Goal: Task Accomplishment & Management: Complete application form

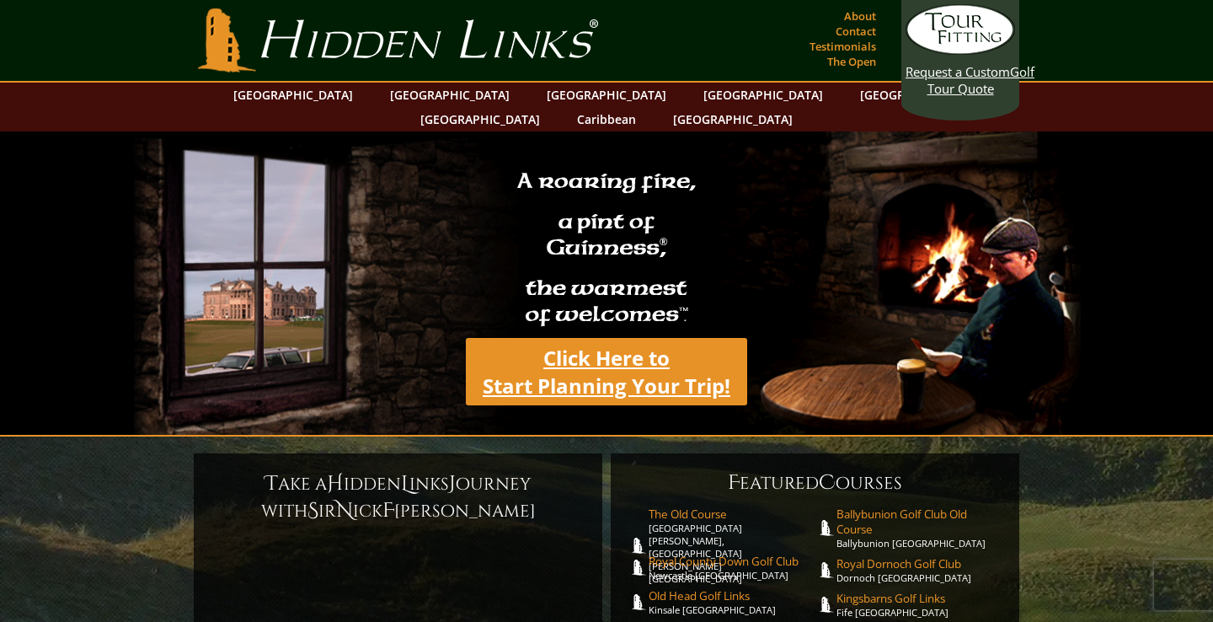
click at [607, 338] on link "Click Here to Start Planning Your Trip!" at bounding box center [606, 371] width 281 height 67
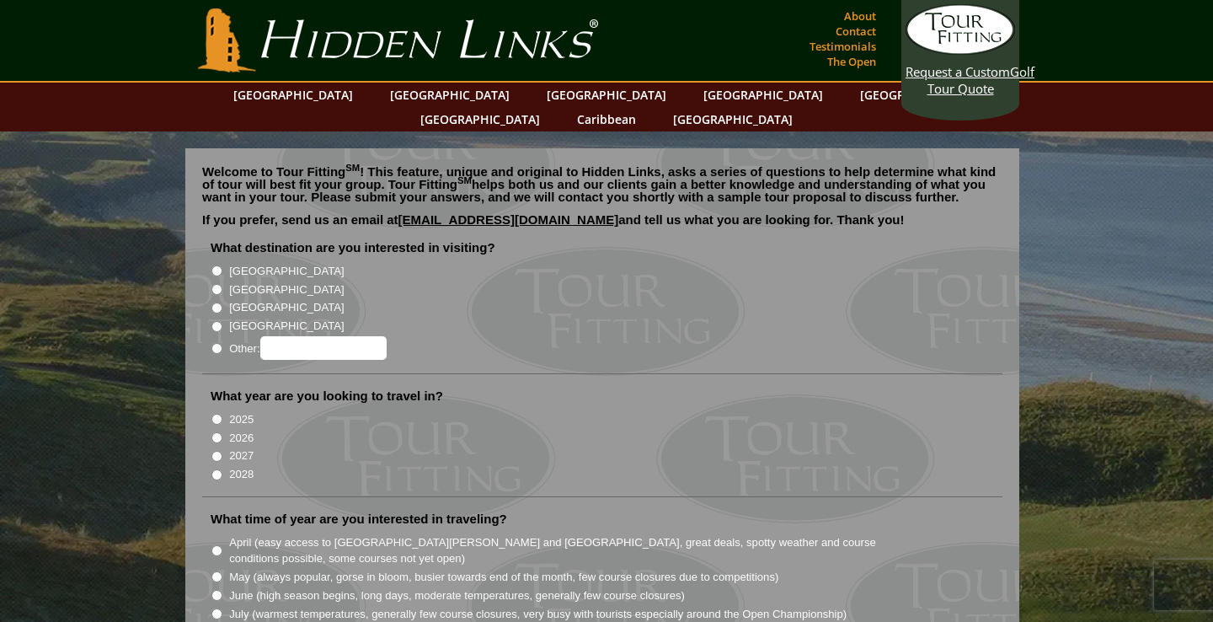
click at [253, 281] on label "[GEOGRAPHIC_DATA]" at bounding box center [286, 289] width 115 height 17
click at [222, 284] on input "[GEOGRAPHIC_DATA]" at bounding box center [217, 289] width 11 height 11
radio input "true"
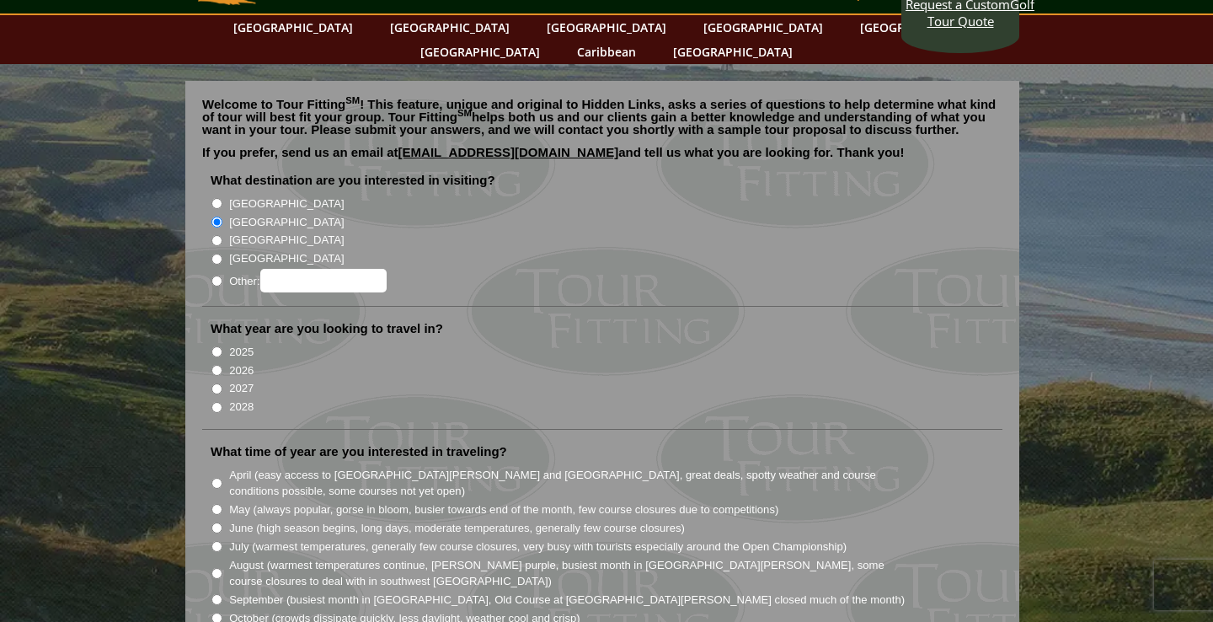
scroll to position [83, 0]
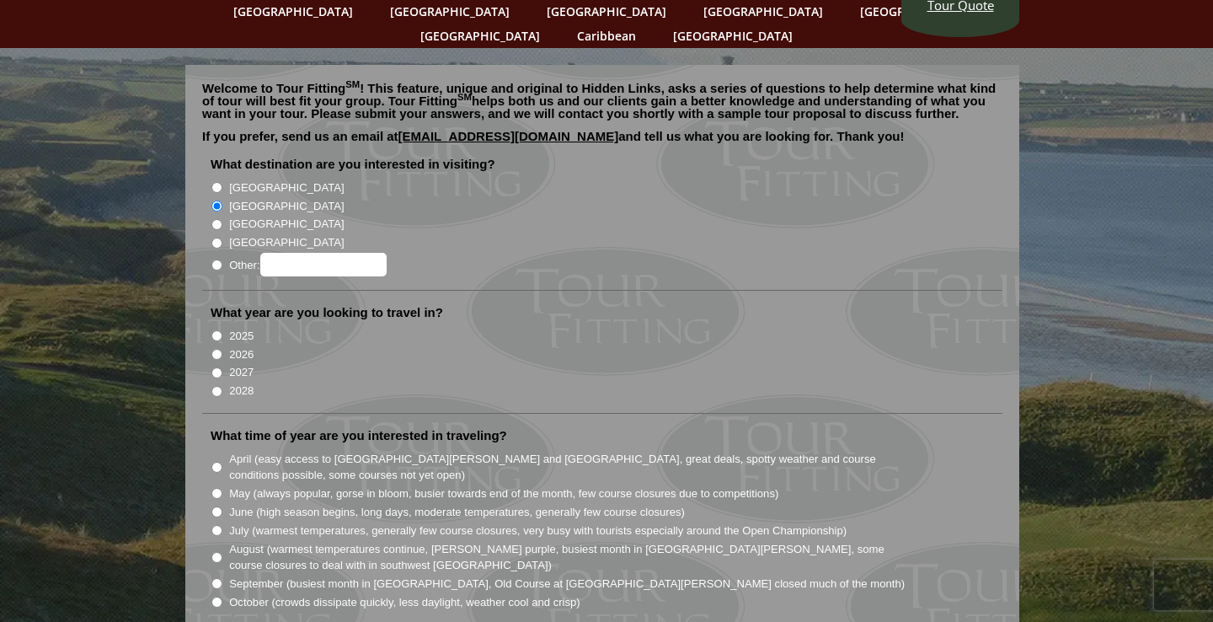
click at [245, 328] on label "2025" at bounding box center [241, 336] width 24 height 17
click at [222, 330] on input "2025" at bounding box center [217, 335] width 11 height 11
radio input "true"
click at [245, 346] on label "2026" at bounding box center [241, 354] width 24 height 17
click at [222, 349] on input "2026" at bounding box center [217, 354] width 11 height 11
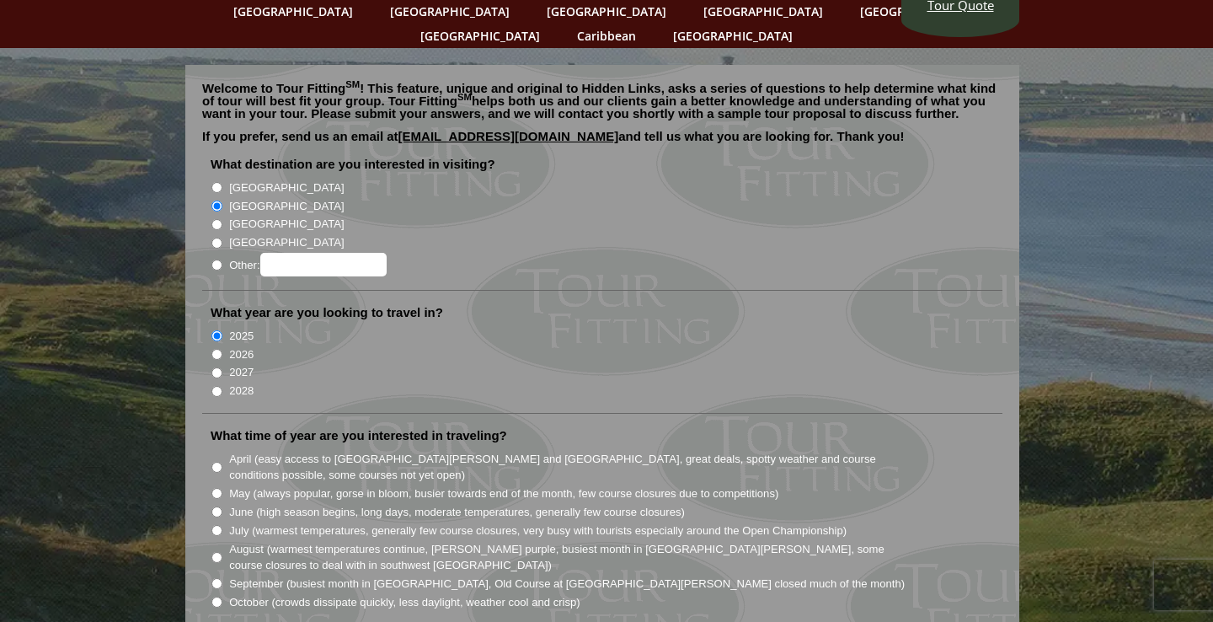
radio input "true"
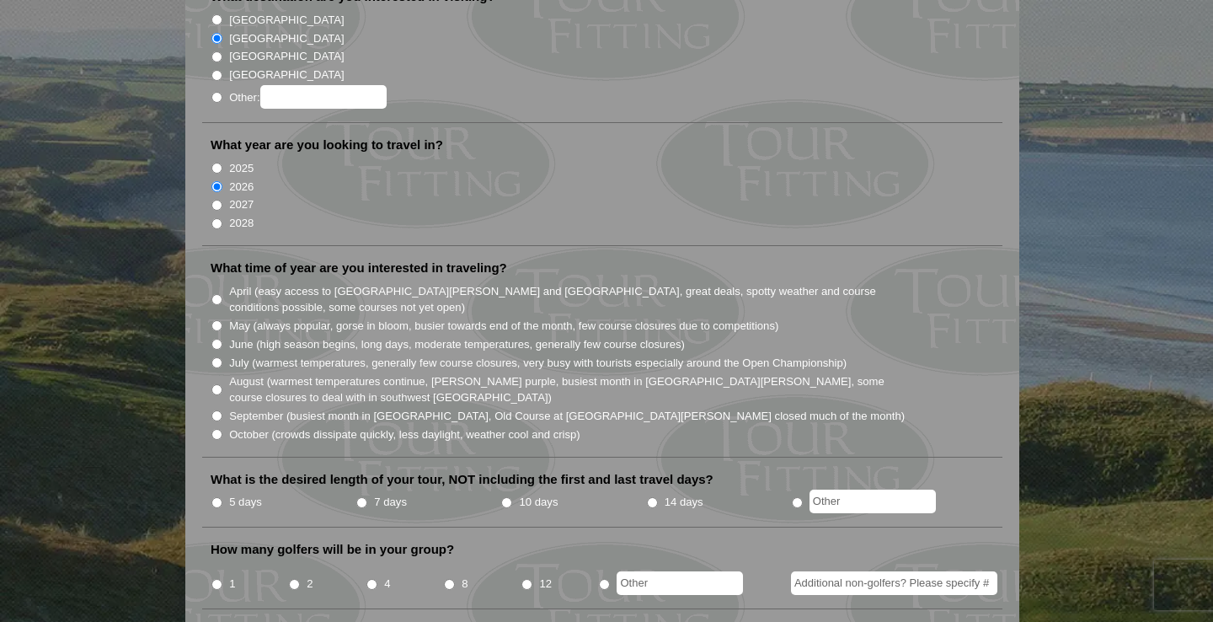
scroll to position [254, 0]
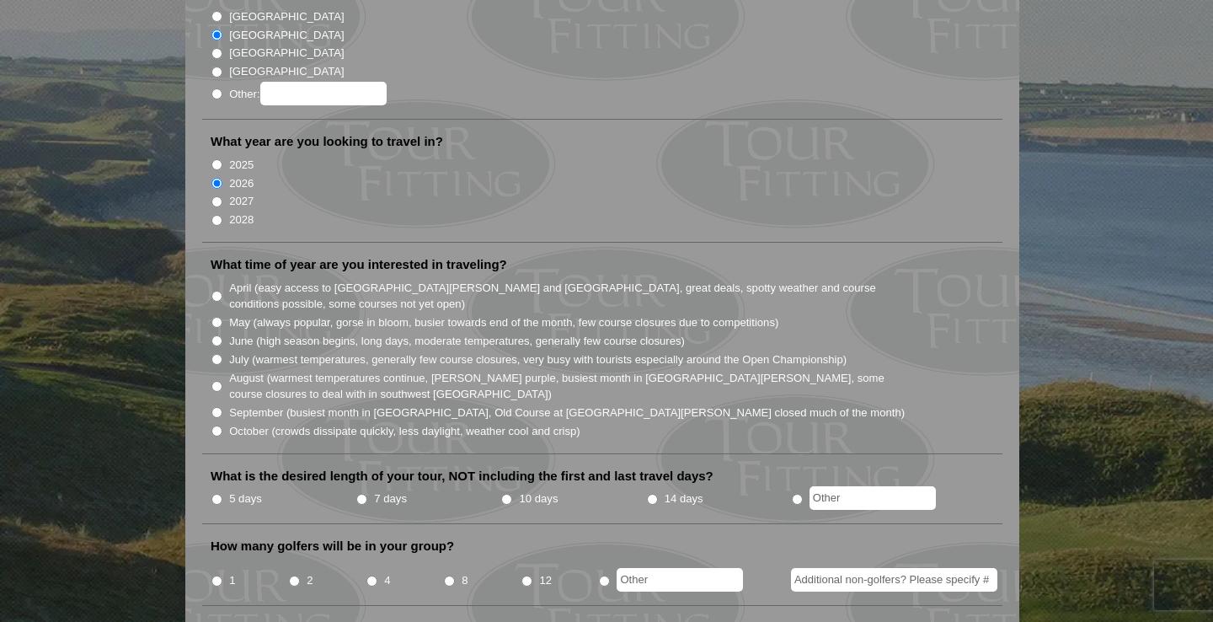
click at [349, 351] on label "July (warmest temperatures, generally few course closures, very busy with touri…" at bounding box center [538, 359] width 618 height 17
click at [222, 354] on input "July (warmest temperatures, generally few course closures, very busy with touri…" at bounding box center [217, 359] width 11 height 11
radio input "true"
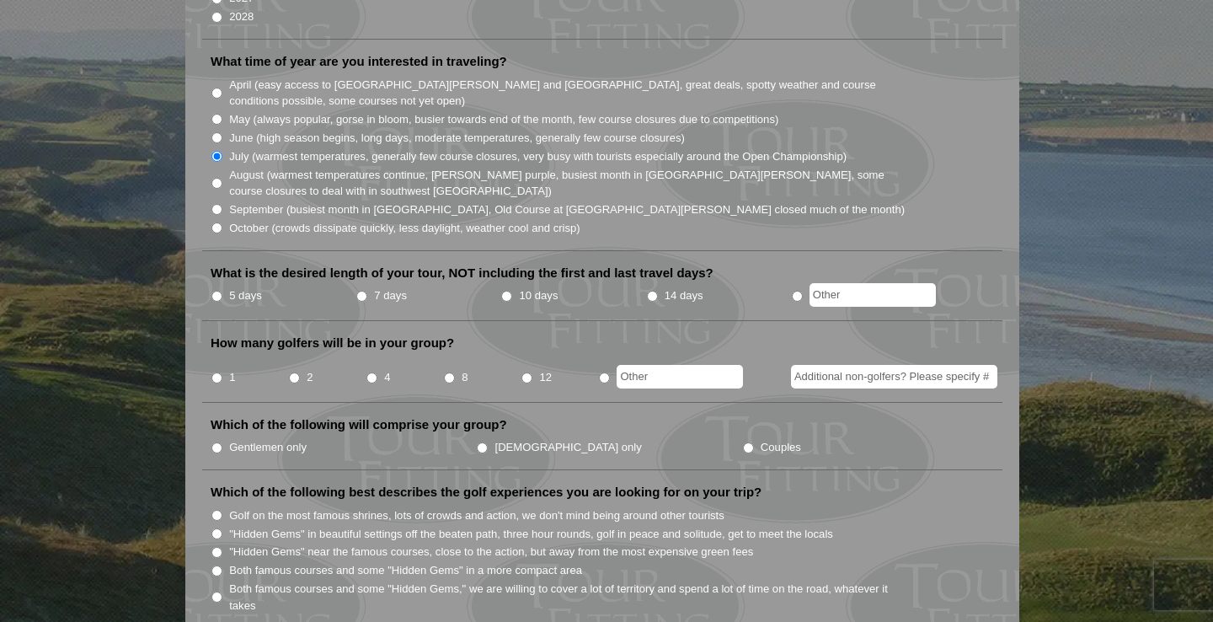
scroll to position [459, 0]
click at [254, 286] on label "5 days" at bounding box center [245, 294] width 33 height 17
click at [222, 289] on input "5 days" at bounding box center [217, 294] width 11 height 11
radio input "true"
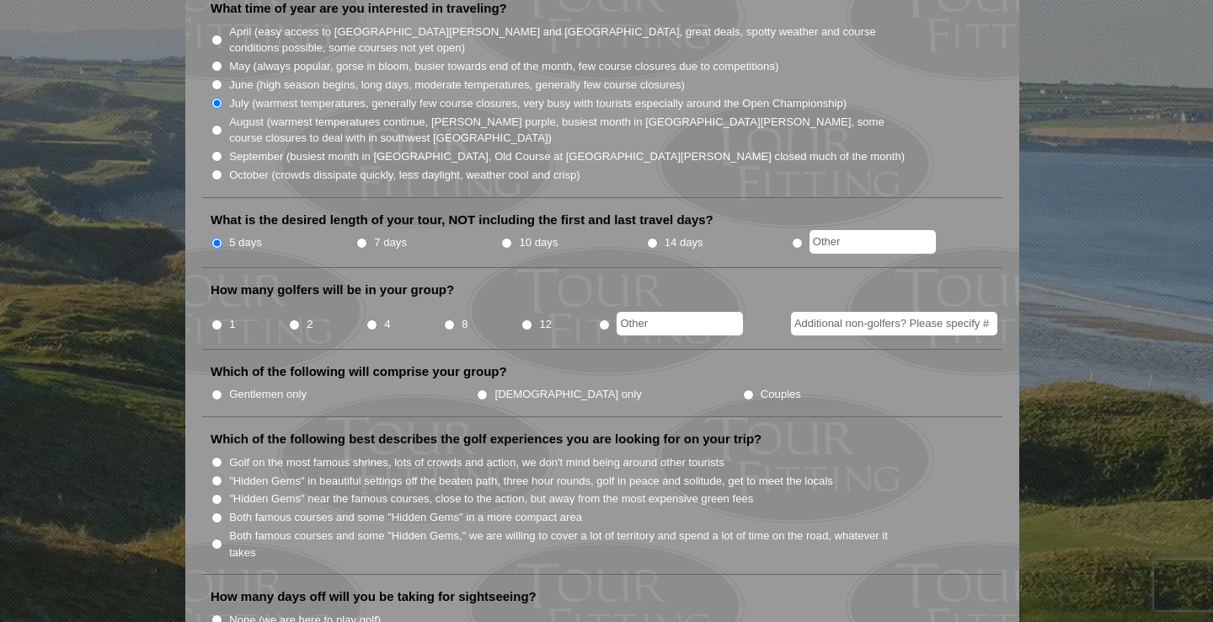
scroll to position [525, 0]
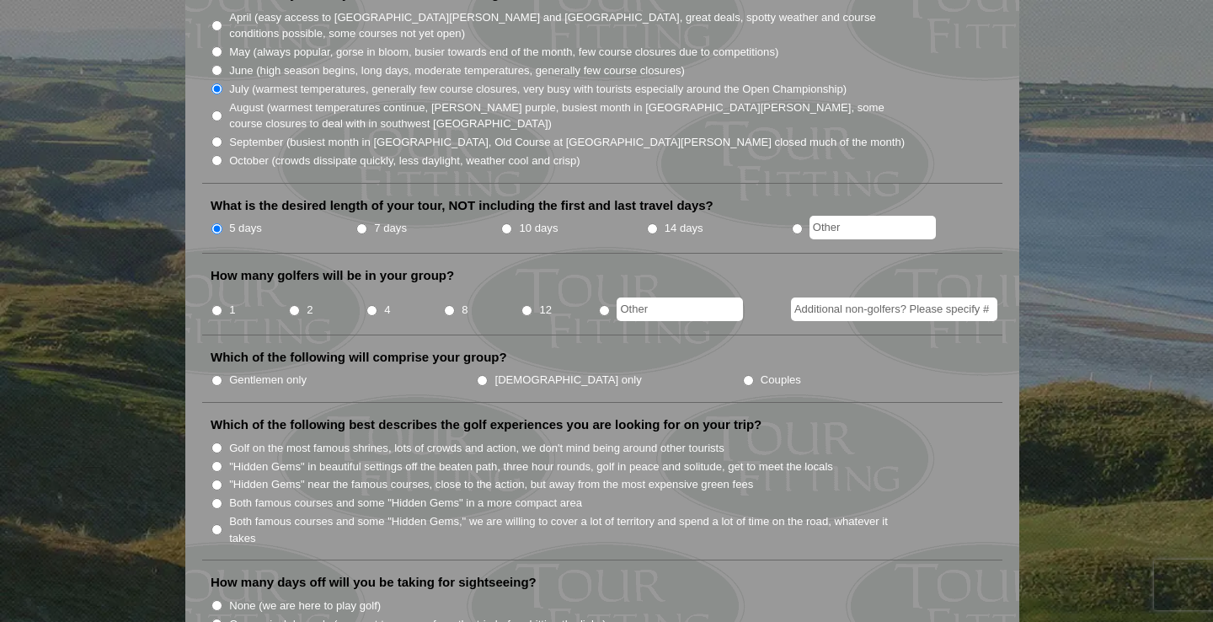
click at [378, 288] on li "4" at bounding box center [405, 304] width 78 height 33
click at [374, 305] on input "4" at bounding box center [372, 310] width 11 height 11
radio input "true"
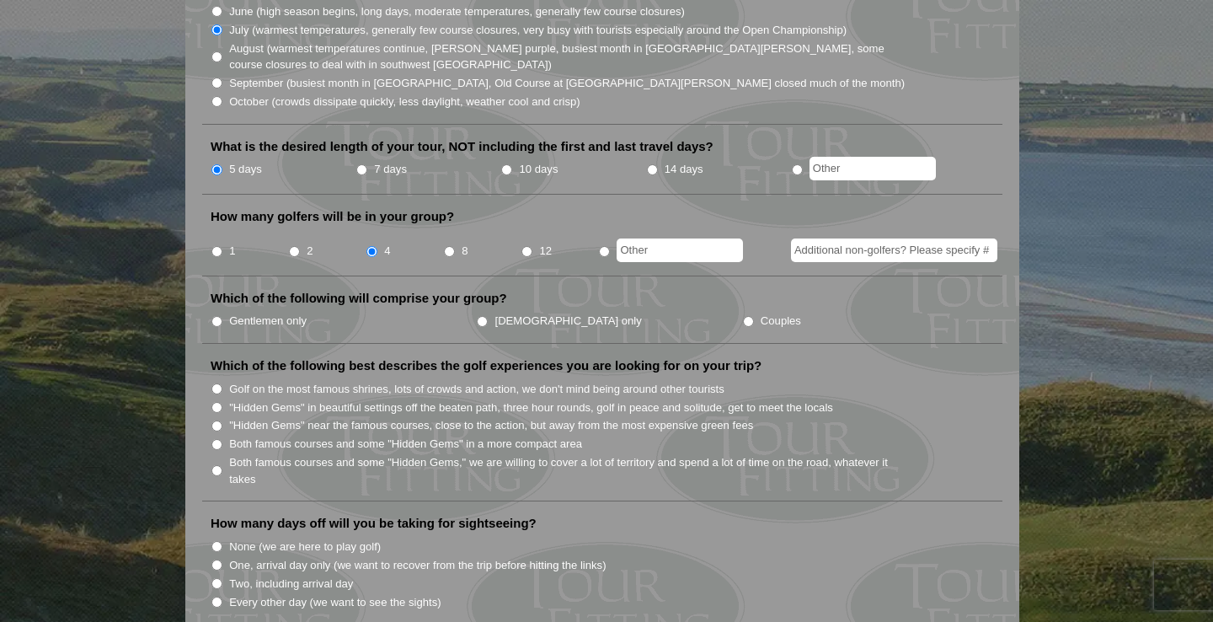
scroll to position [590, 0]
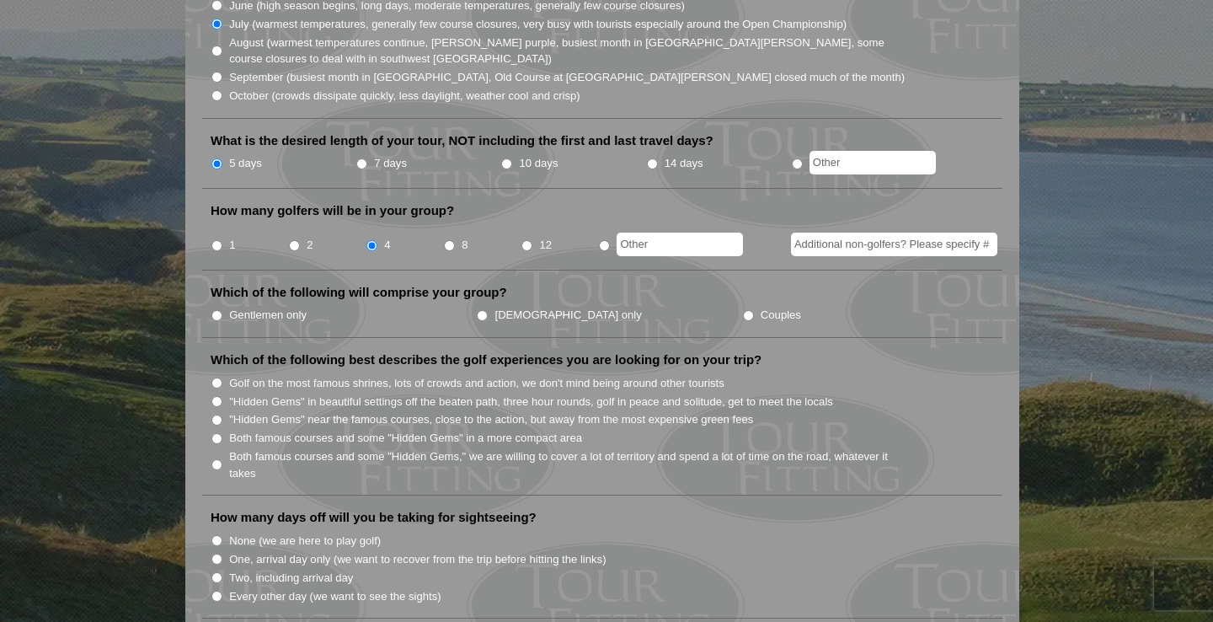
click at [291, 307] on label "Gentlemen only" at bounding box center [268, 315] width 78 height 17
click at [222, 310] on input "Gentlemen only" at bounding box center [217, 315] width 11 height 11
radio input "true"
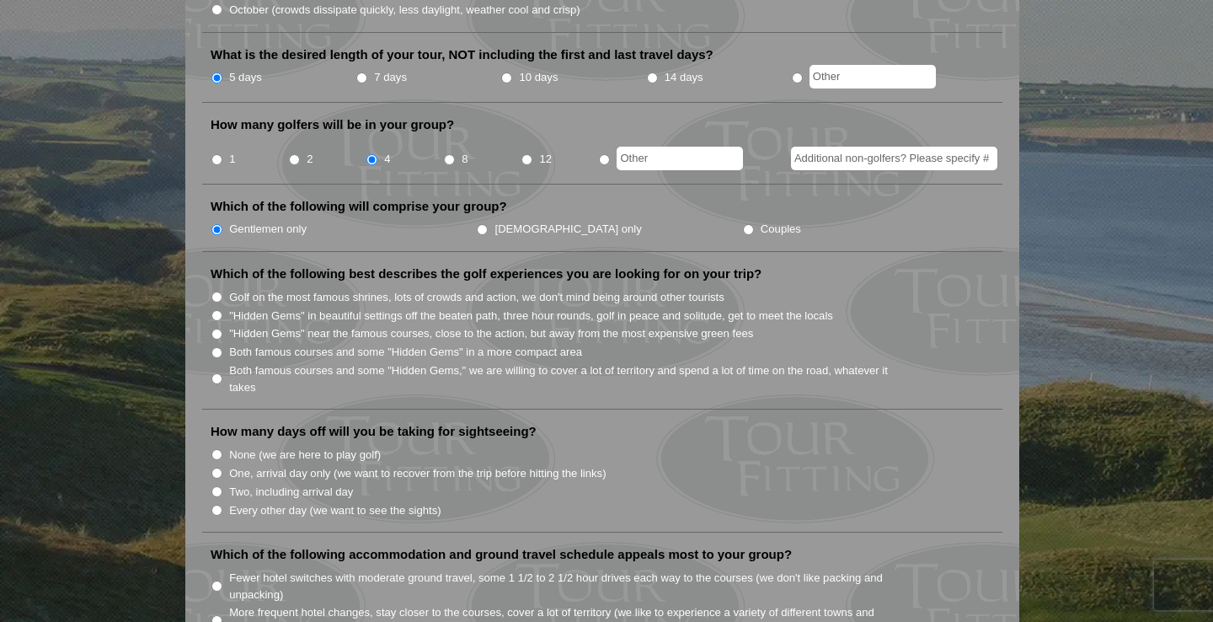
scroll to position [686, 0]
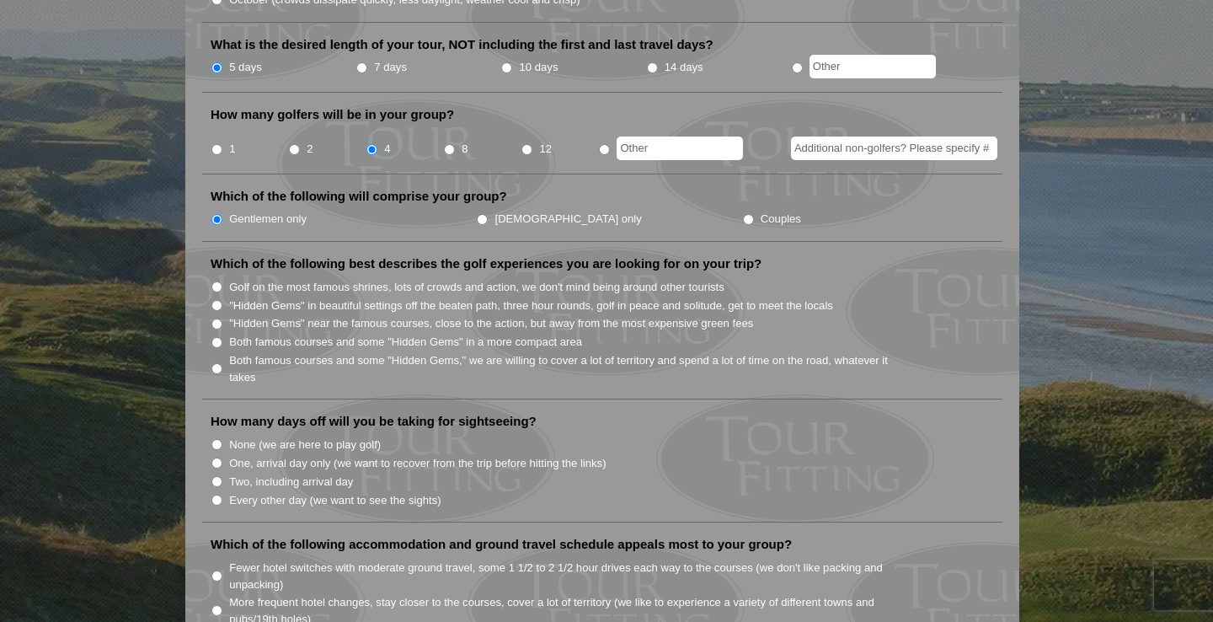
click at [366, 279] on label "Golf on the most famous shrines, lots of crowds and action, we don't mind being…" at bounding box center [476, 287] width 495 height 17
click at [222, 281] on input "Golf on the most famous shrines, lots of crowds and action, we don't mind being…" at bounding box center [217, 286] width 11 height 11
radio input "true"
click at [387, 334] on label "Both famous courses and some "Hidden Gems" in a more compact area" at bounding box center [405, 342] width 353 height 17
click at [222, 337] on input "Both famous courses and some "Hidden Gems" in a more compact area" at bounding box center [217, 342] width 11 height 11
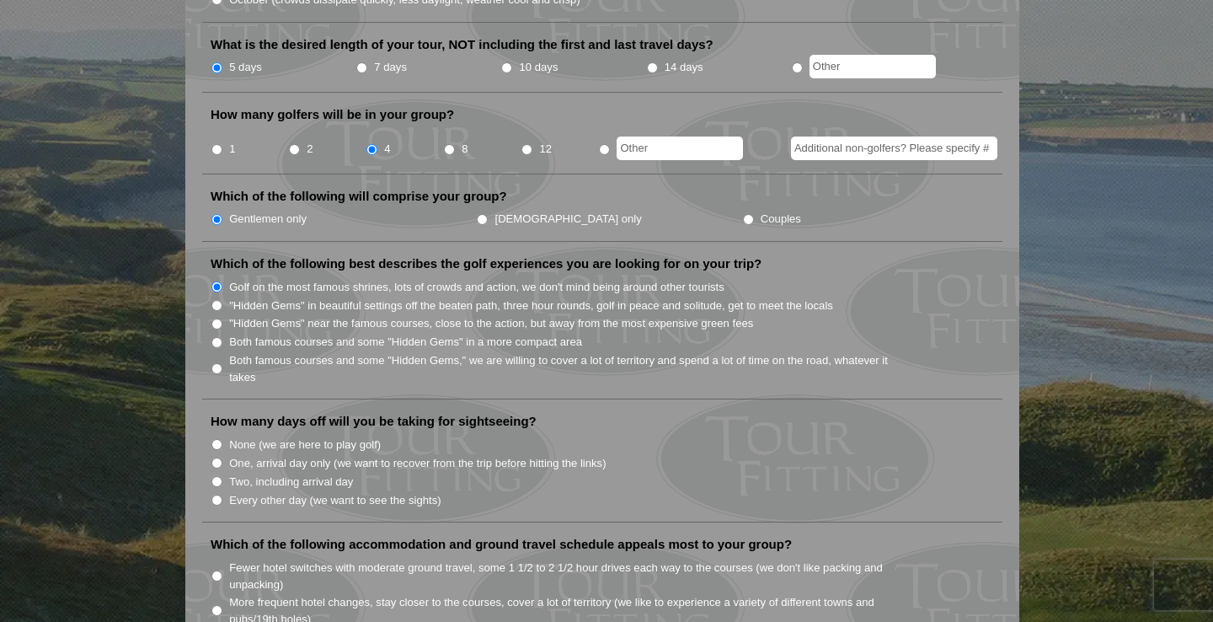
radio input "true"
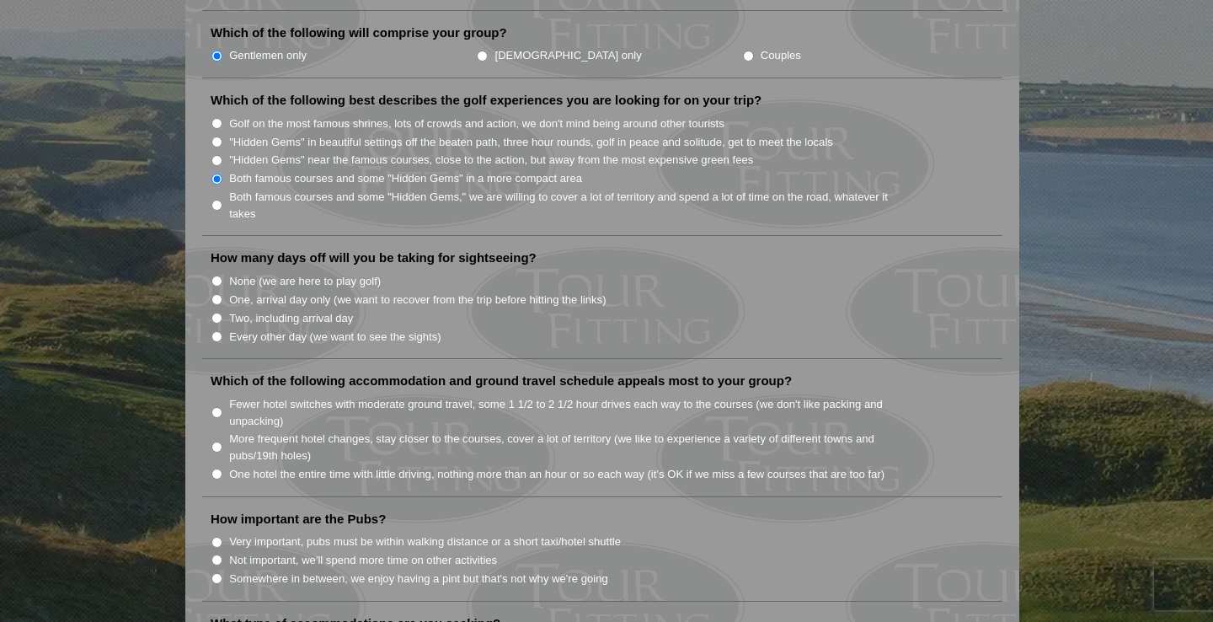
scroll to position [856, 0]
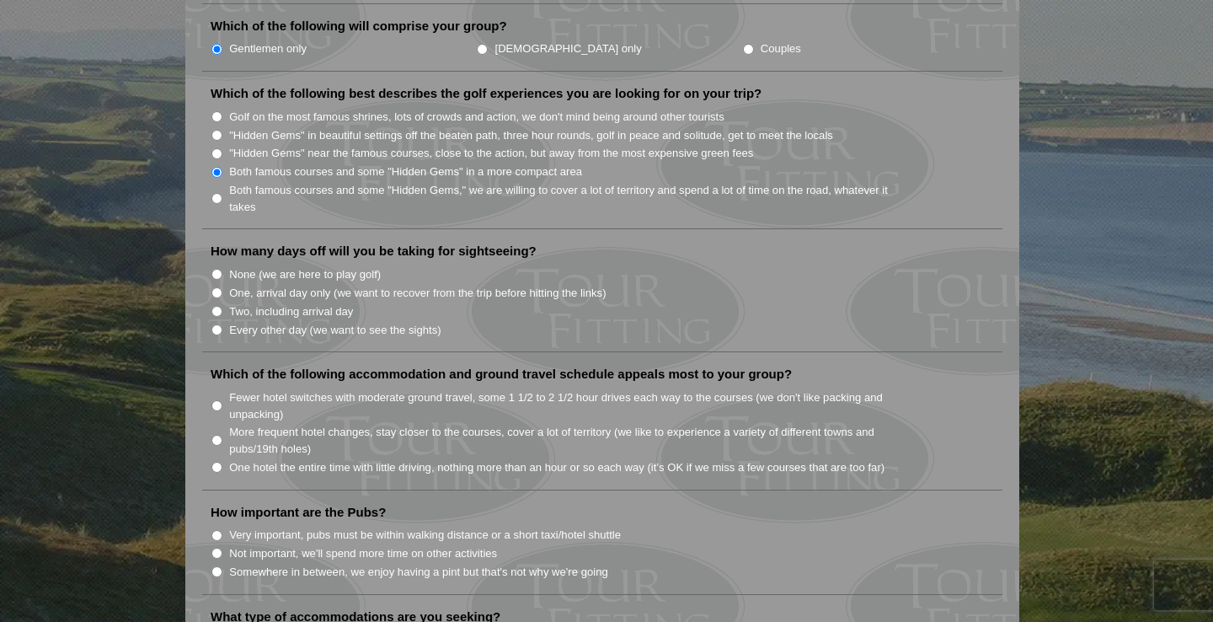
click at [343, 266] on label "None (we are here to play golf)" at bounding box center [305, 274] width 152 height 17
click at [222, 269] on input "None (we are here to play golf)" at bounding box center [217, 274] width 11 height 11
radio input "true"
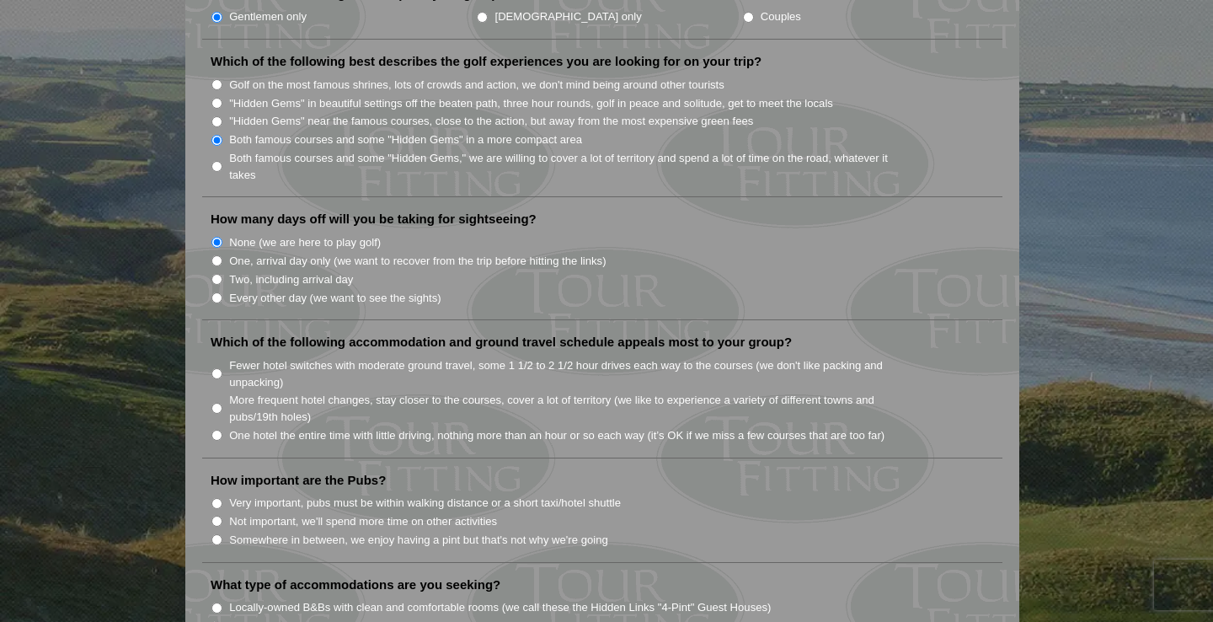
scroll to position [903, 0]
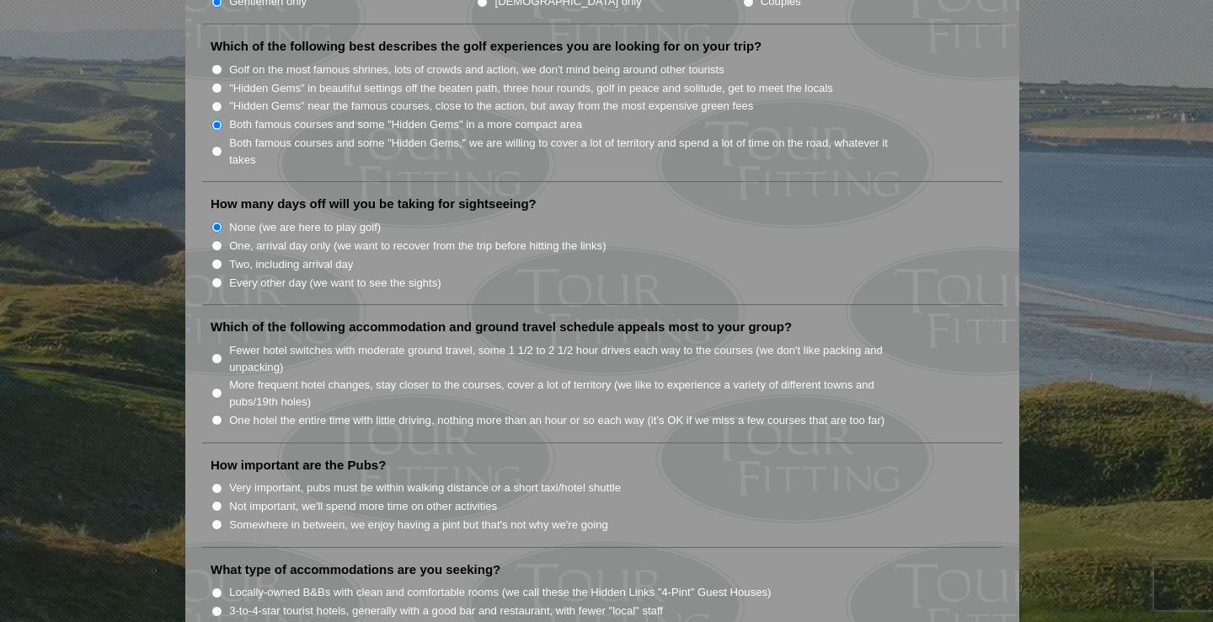
click at [348, 238] on label "One, arrival day only (we want to recover from the trip before hitting the link…" at bounding box center [417, 246] width 377 height 17
click at [222, 240] on input "One, arrival day only (we want to recover from the trip before hitting the link…" at bounding box center [217, 245] width 11 height 11
radio input "true"
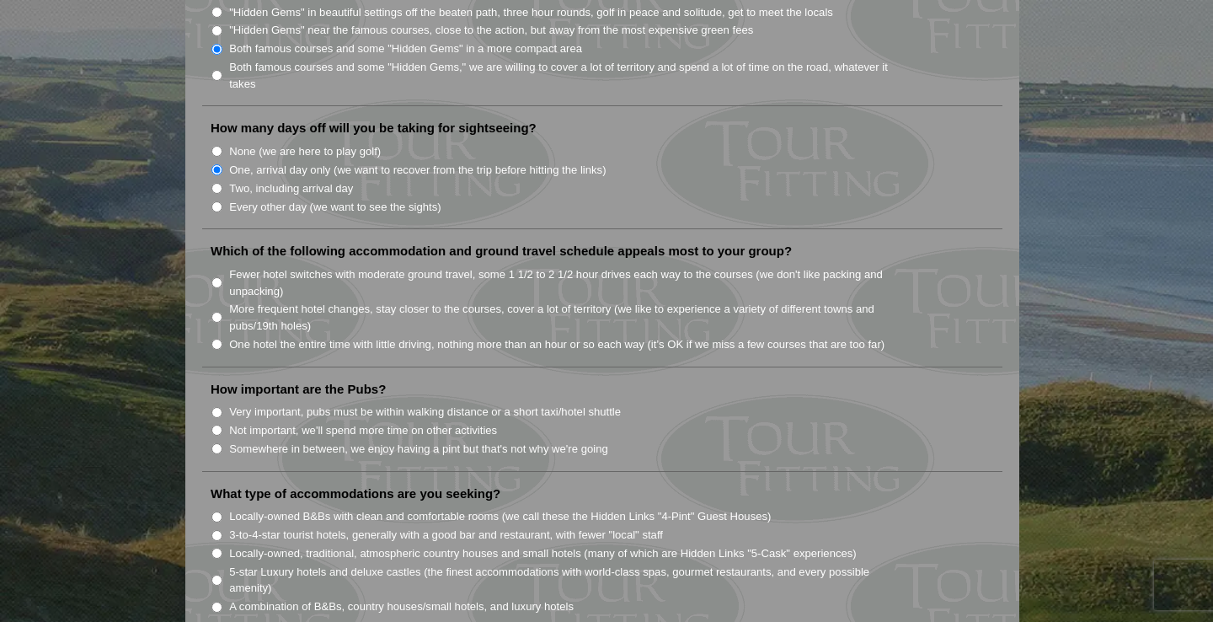
scroll to position [997, 0]
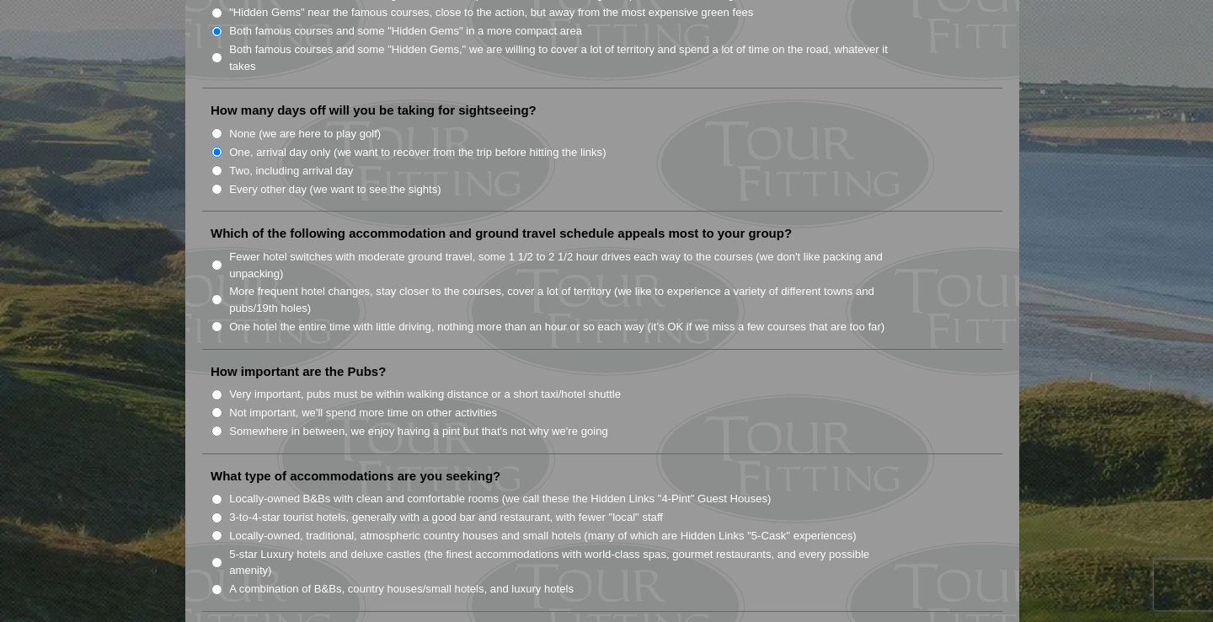
click at [367, 249] on label "Fewer hotel switches with moderate ground travel, some 1 1/2 to 2 1/2 hour driv…" at bounding box center [568, 265] width 678 height 33
click at [222, 260] on input "Fewer hotel switches with moderate ground travel, some 1 1/2 to 2 1/2 hour driv…" at bounding box center [217, 265] width 11 height 11
radio input "true"
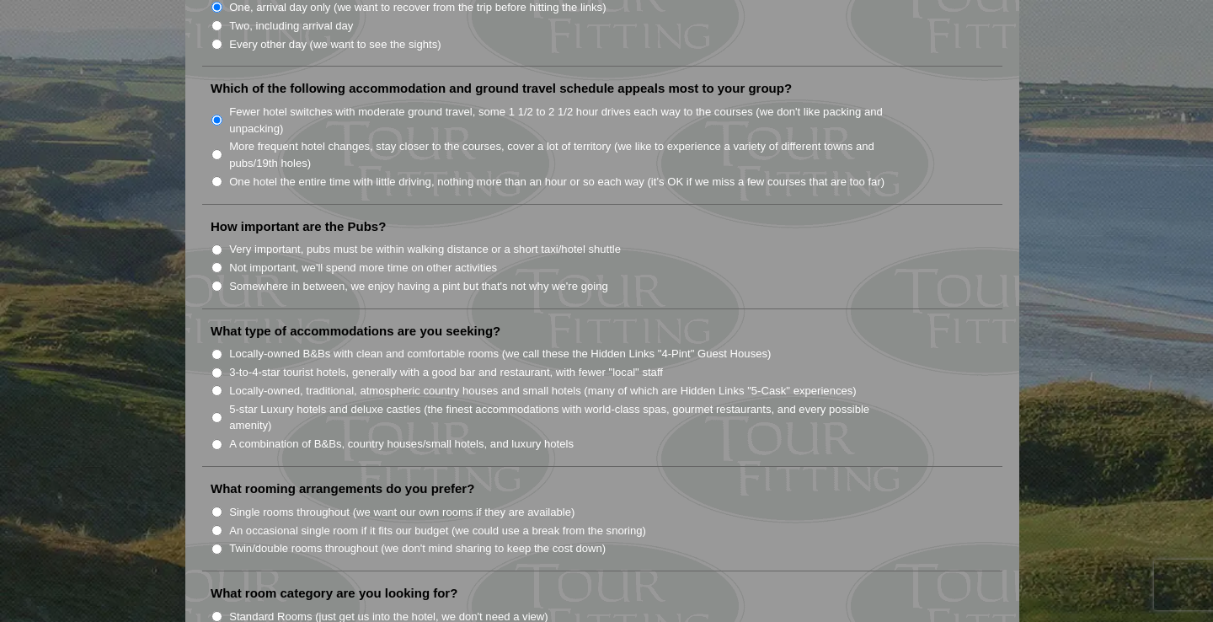
scroll to position [1143, 0]
click at [379, 259] on label "Not important, we'll spend more time on other activities" at bounding box center [363, 267] width 268 height 17
click at [222, 261] on input "Not important, we'll spend more time on other activities" at bounding box center [217, 266] width 11 height 11
radio input "true"
click at [375, 277] on label "Somewhere in between, we enjoy having a pint but that's not why we're going" at bounding box center [418, 285] width 379 height 17
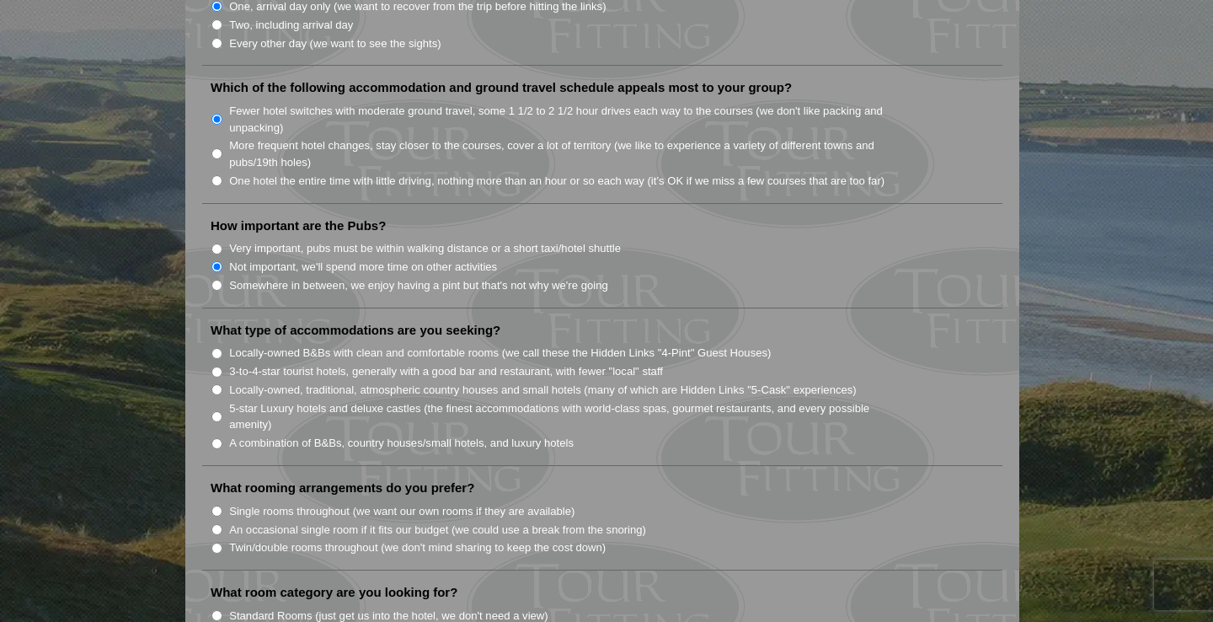
click at [222, 280] on input "Somewhere in between, we enjoy having a pint but that's not why we're going" at bounding box center [217, 285] width 11 height 11
radio input "true"
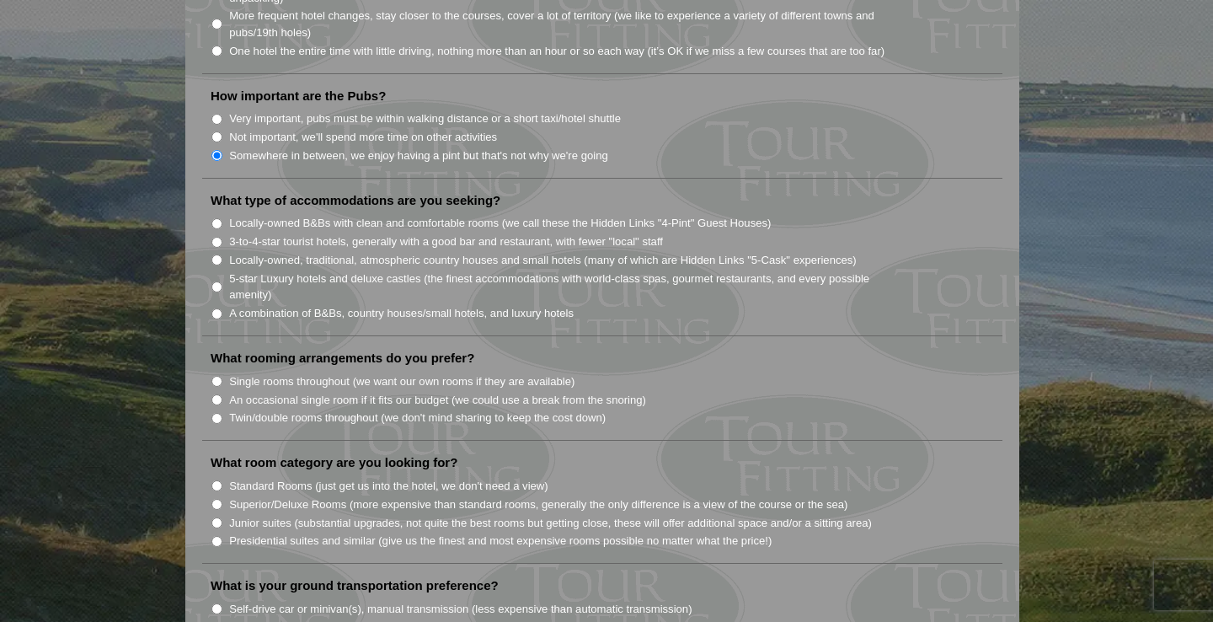
scroll to position [1273, 0]
click at [374, 304] on label "A combination of B&Bs, country houses/small hotels, and luxury hotels" at bounding box center [401, 312] width 345 height 17
click at [222, 308] on input "A combination of B&Bs, country houses/small hotels, and luxury hotels" at bounding box center [217, 313] width 11 height 11
radio input "true"
click at [396, 214] on label "Locally-owned B&Bs with clean and comfortable rooms (we call these the Hidden L…" at bounding box center [500, 222] width 542 height 17
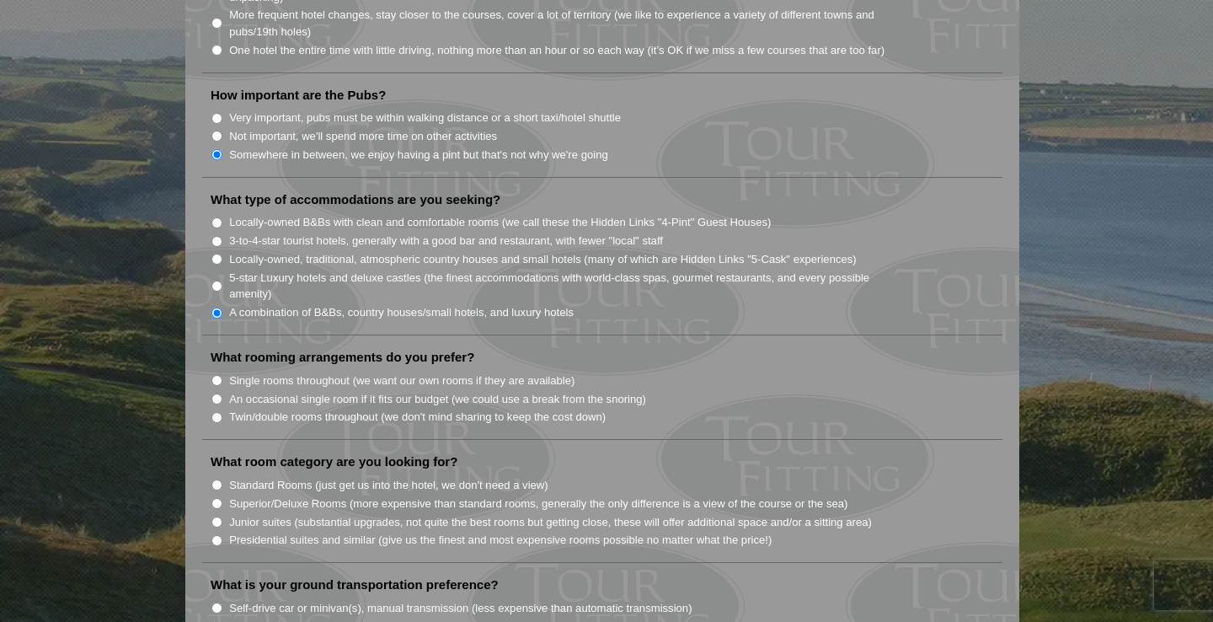
click at [222, 217] on input "Locally-owned B&Bs with clean and comfortable rooms (we call these the Hidden L…" at bounding box center [217, 222] width 11 height 11
radio input "true"
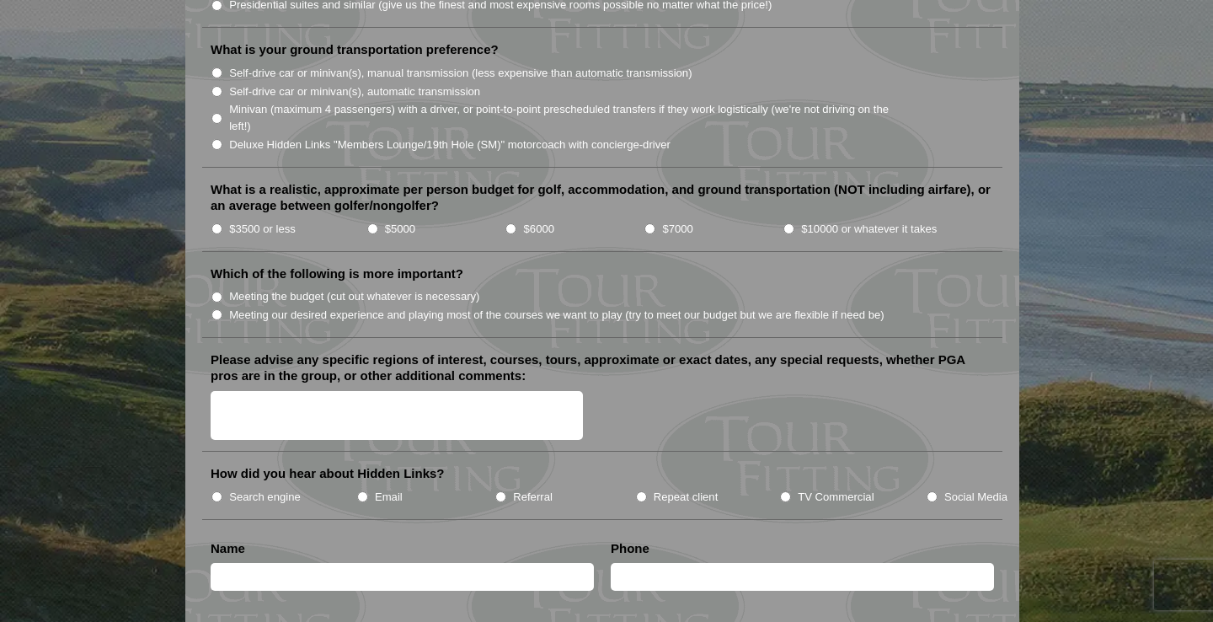
scroll to position [1799, 0]
